Goal: Information Seeking & Learning: Compare options

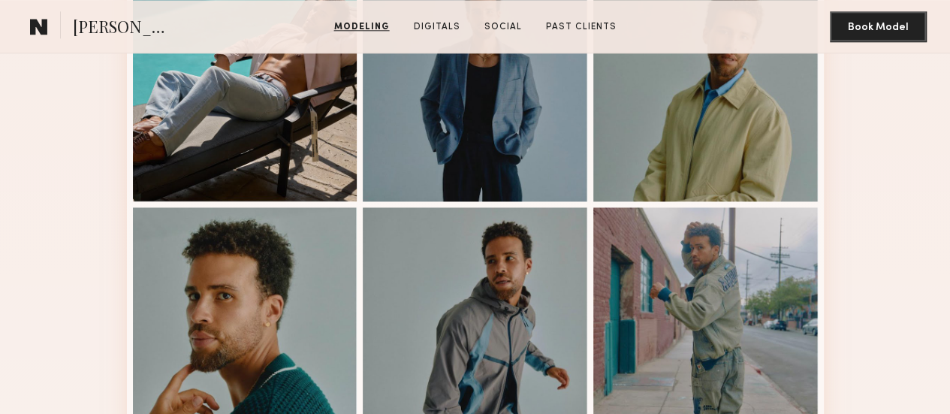
scroll to position [1126, 0]
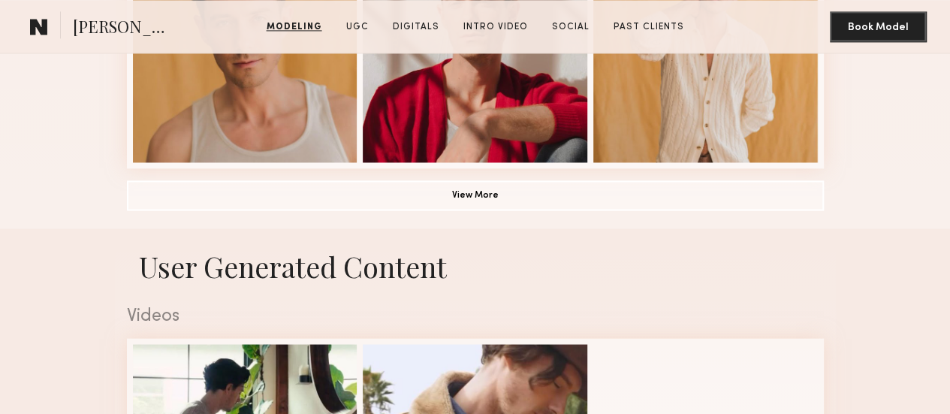
scroll to position [1276, 0]
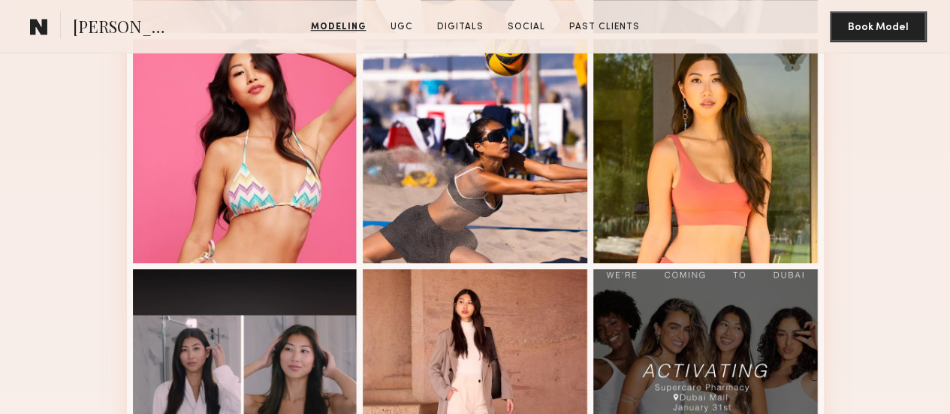
scroll to position [676, 0]
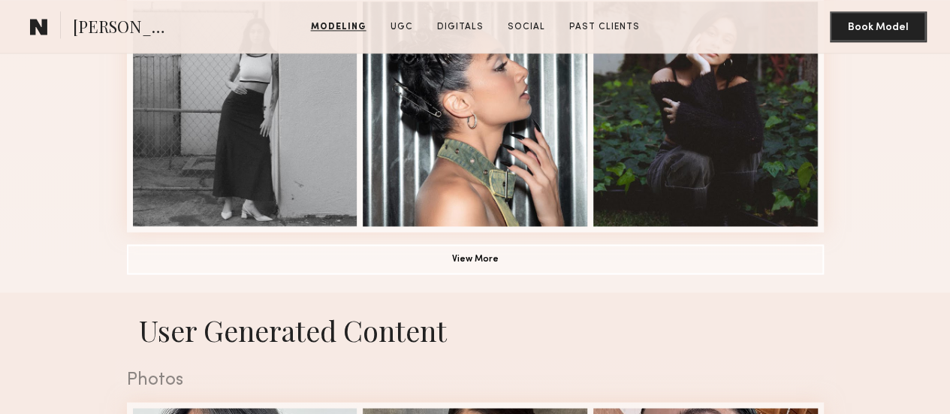
scroll to position [1126, 0]
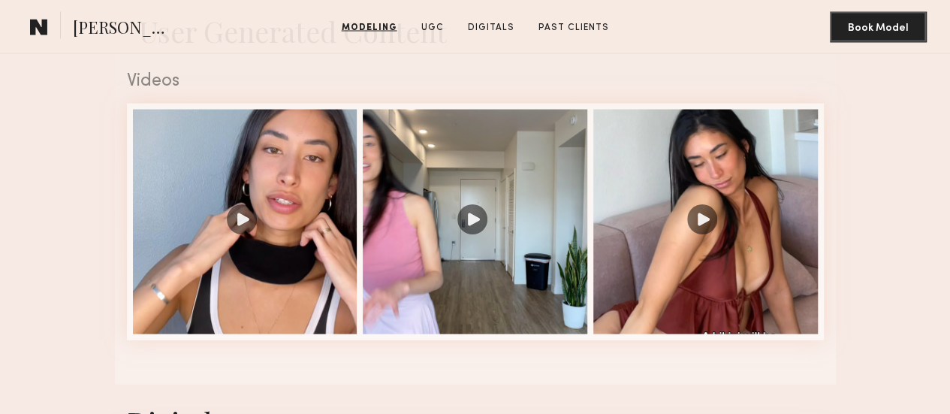
scroll to position [1577, 0]
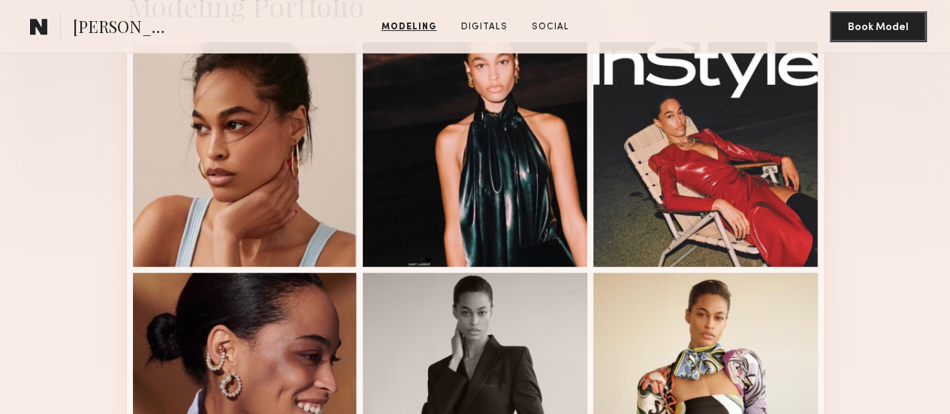
scroll to position [526, 0]
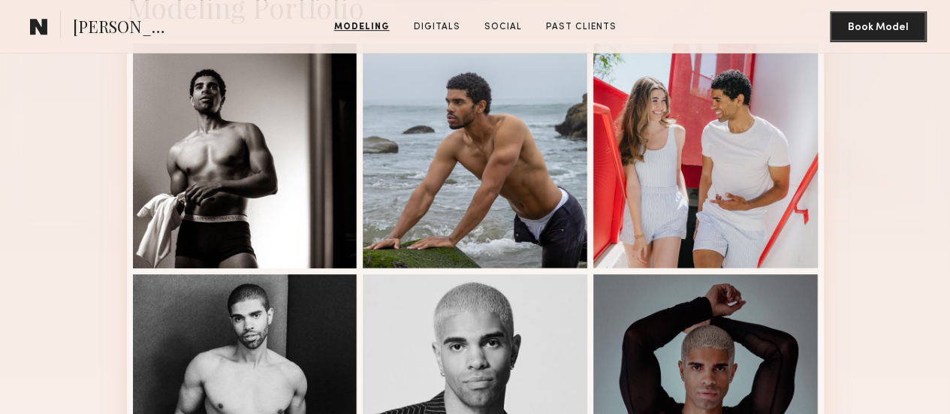
scroll to position [375, 0]
